Goal: Navigation & Orientation: Find specific page/section

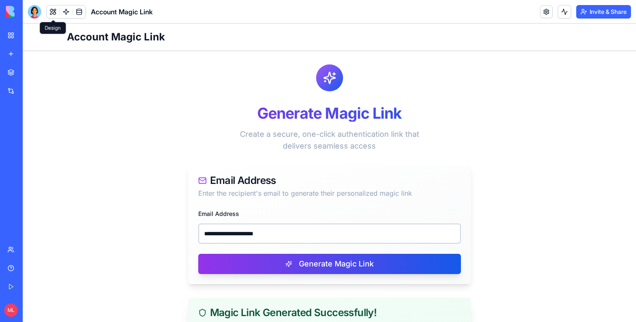
scroll to position [139, 0]
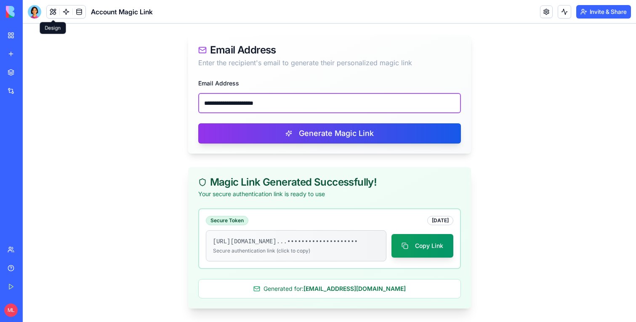
click at [270, 93] on input "**********" at bounding box center [329, 103] width 263 height 20
paste input "**"
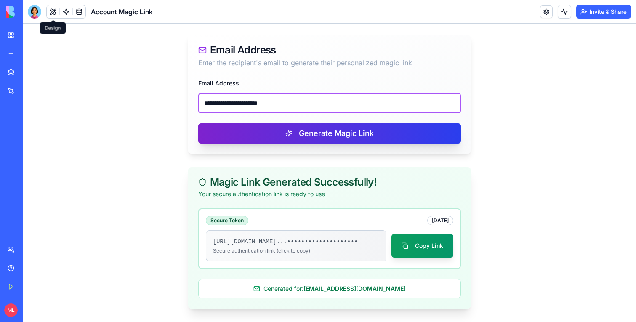
type input "**********"
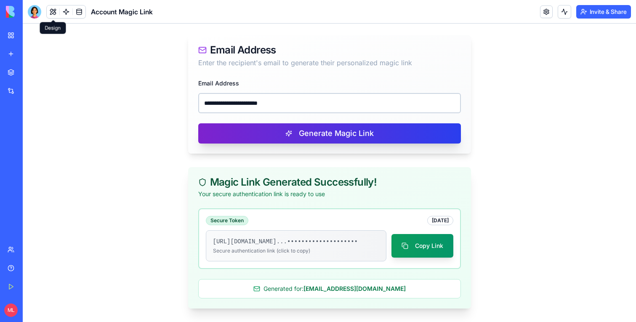
click at [277, 123] on button "Generate Magic Link" at bounding box center [329, 133] width 263 height 20
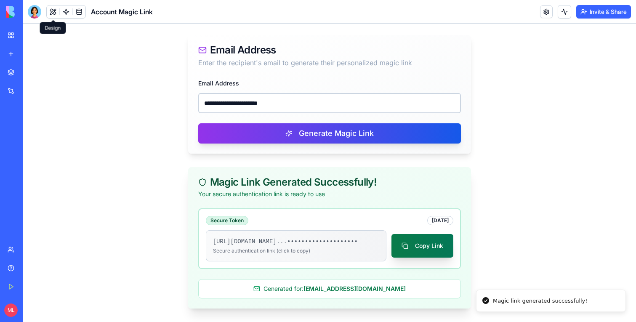
click at [432, 244] on button "Copy Link" at bounding box center [423, 246] width 62 height 24
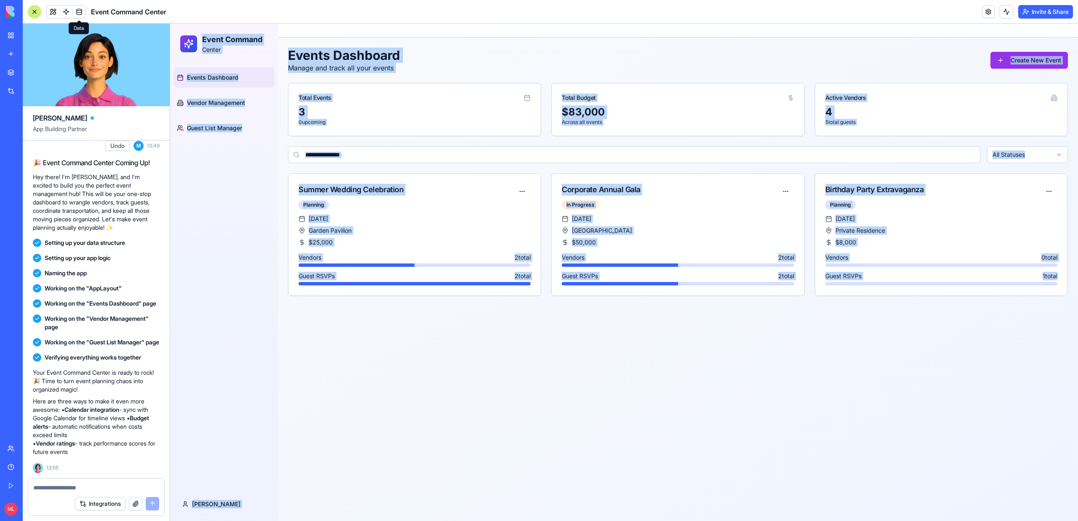
click at [420, 336] on main "Event Command Center Events Dashboard Manage and track all your events Create N…" at bounding box center [678, 272] width 800 height 497
click at [420, 335] on main "Event Command Center Events Dashboard Manage and track all your events Create N…" at bounding box center [678, 272] width 800 height 497
click at [418, 338] on main "Event Command Center Events Dashboard Manage and track all your events Create N…" at bounding box center [678, 272] width 800 height 497
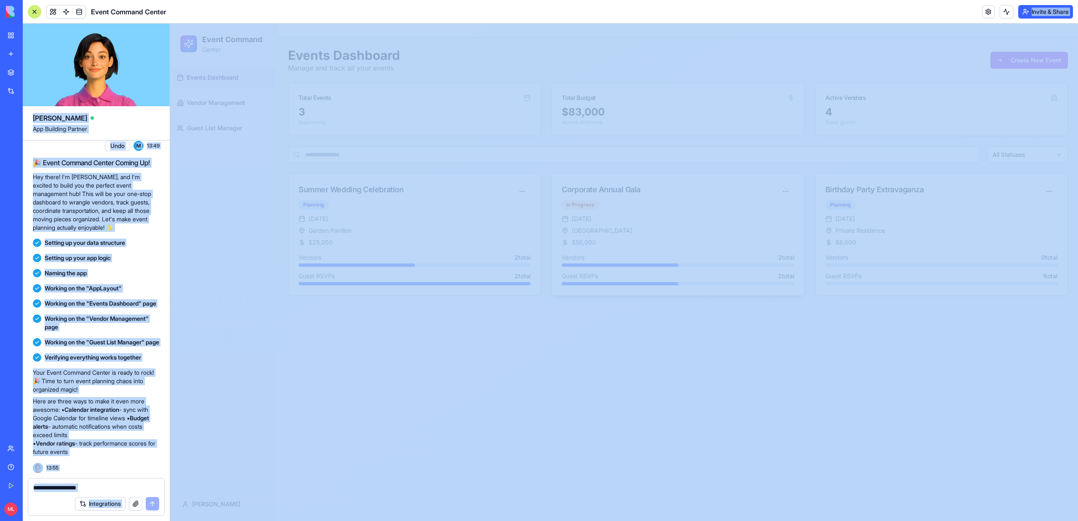
drag, startPoint x: 337, startPoint y: 41, endPoint x: 617, endPoint y: 288, distance: 372.9
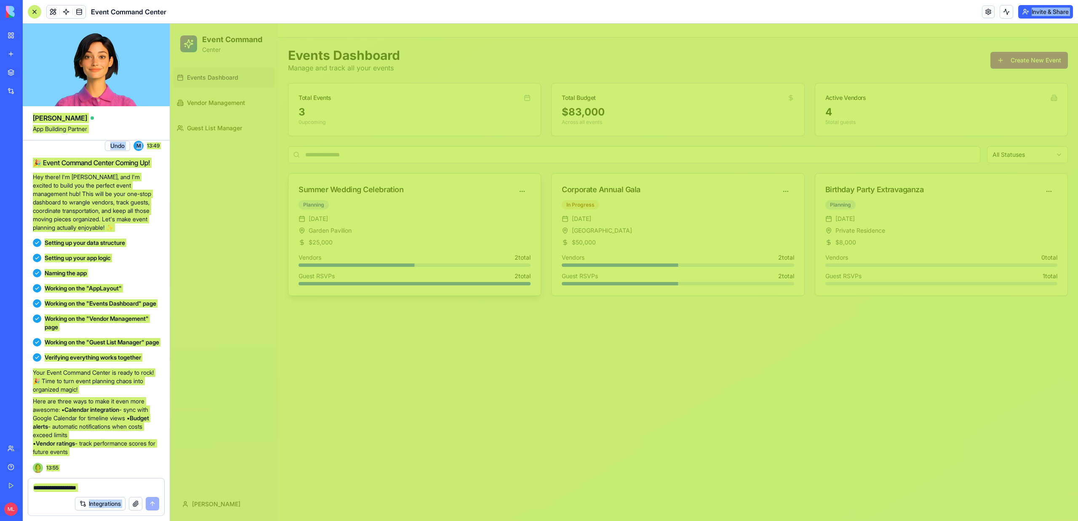
click at [318, 293] on div "Jul 15, 2024 Garden Pavilion $ 25,000 Vendors 2 total Guest RSVPs 2 total" at bounding box center [414, 254] width 252 height 81
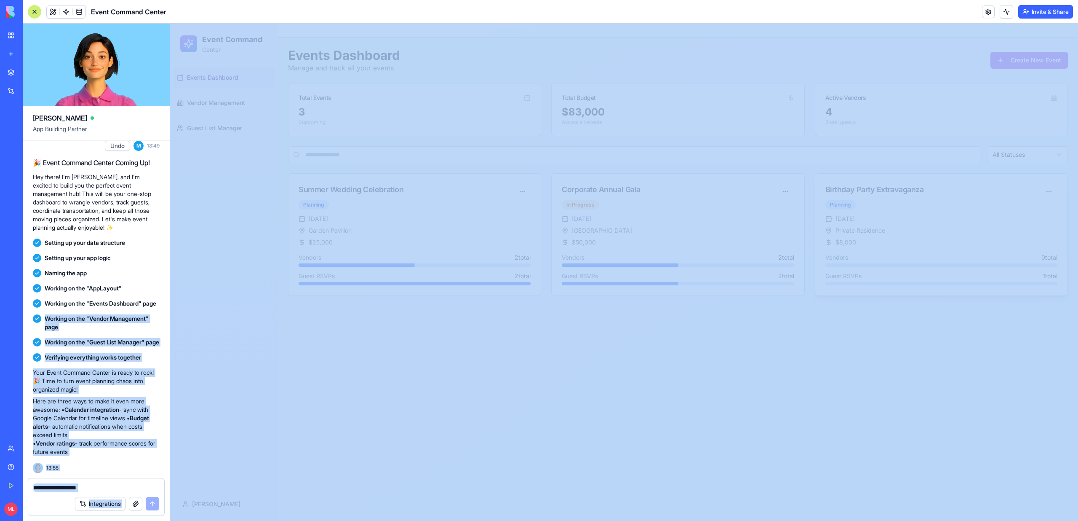
drag, startPoint x: 325, startPoint y: 321, endPoint x: 922, endPoint y: 289, distance: 598.4
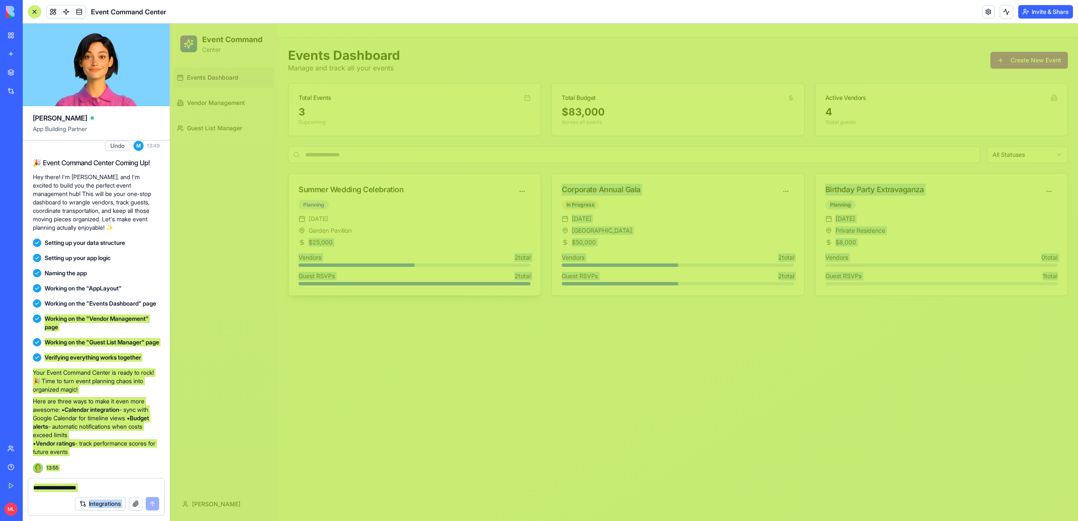
drag, startPoint x: 923, startPoint y: 281, endPoint x: 536, endPoint y: 240, distance: 389.1
click at [537, 241] on div "Summer Wedding Celebration Planning Jul 15, 2024 Garden Pavilion $ 25,000 Vendo…" at bounding box center [678, 234] width 780 height 123
drag, startPoint x: 306, startPoint y: 210, endPoint x: 462, endPoint y: 522, distance: 348.6
click at [462, 520] on html "BETA My Workspace New app Marketplace Integrations Recent Smart Document Portal…" at bounding box center [539, 260] width 1078 height 521
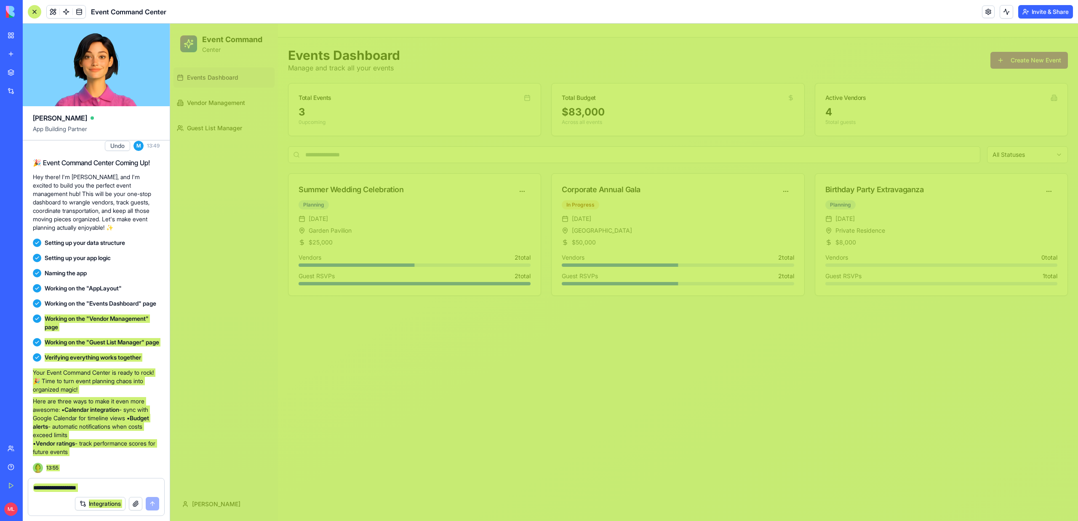
click at [235, 233] on div "Events Dashboard Vendor Management Guest List Manager" at bounding box center [224, 275] width 108 height 423
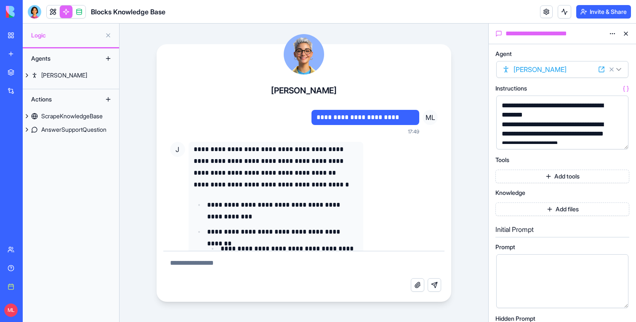
scroll to position [500, 0]
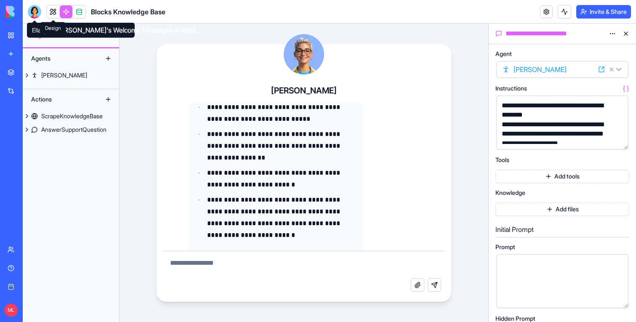
click at [53, 10] on link at bounding box center [53, 11] width 13 height 13
